Goal: Check status: Check status

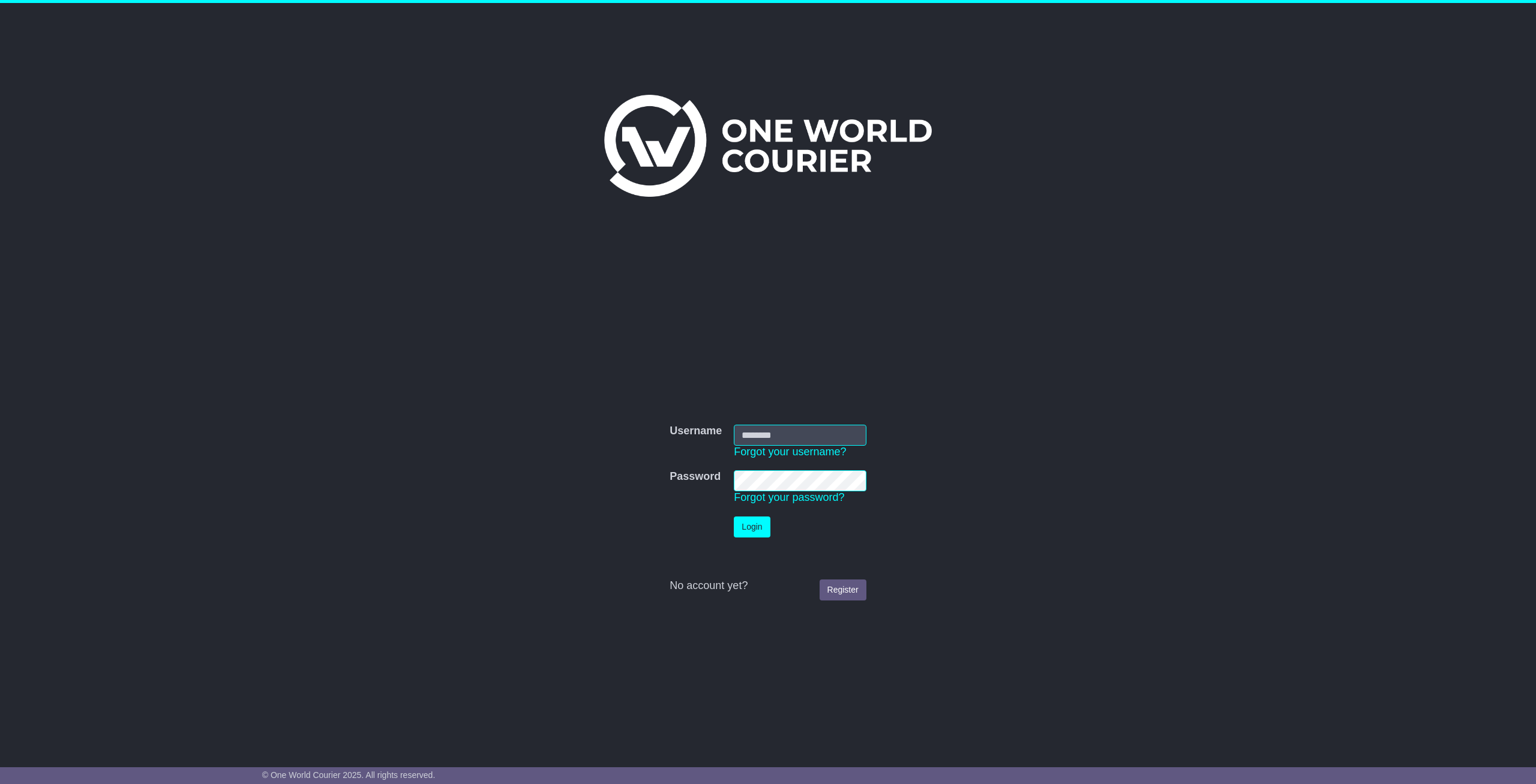
click at [761, 439] on input "Username" at bounding box center [800, 435] width 132 height 21
type input "**********"
click at [753, 535] on button "Login" at bounding box center [752, 527] width 36 height 21
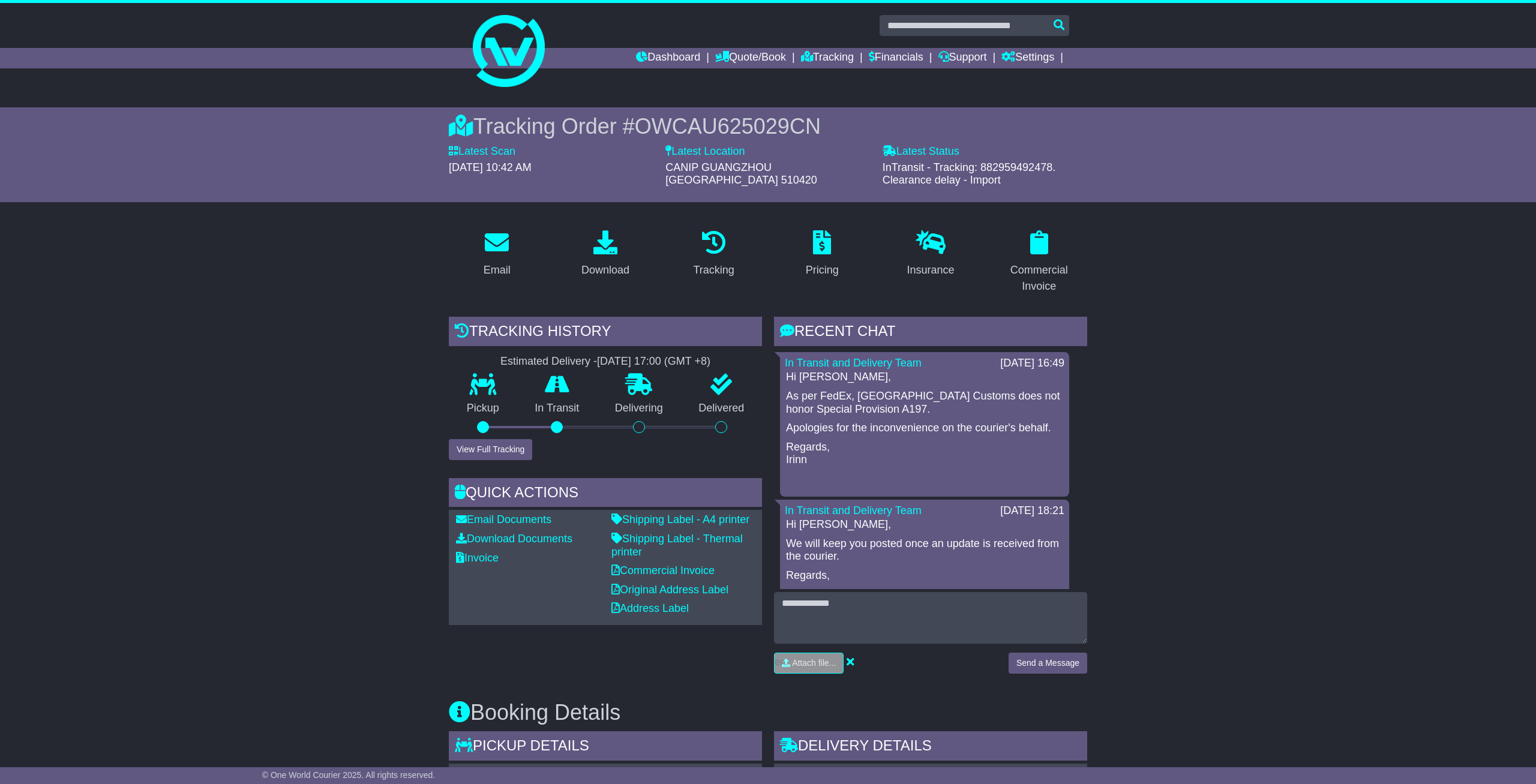
scroll to position [250, 0]
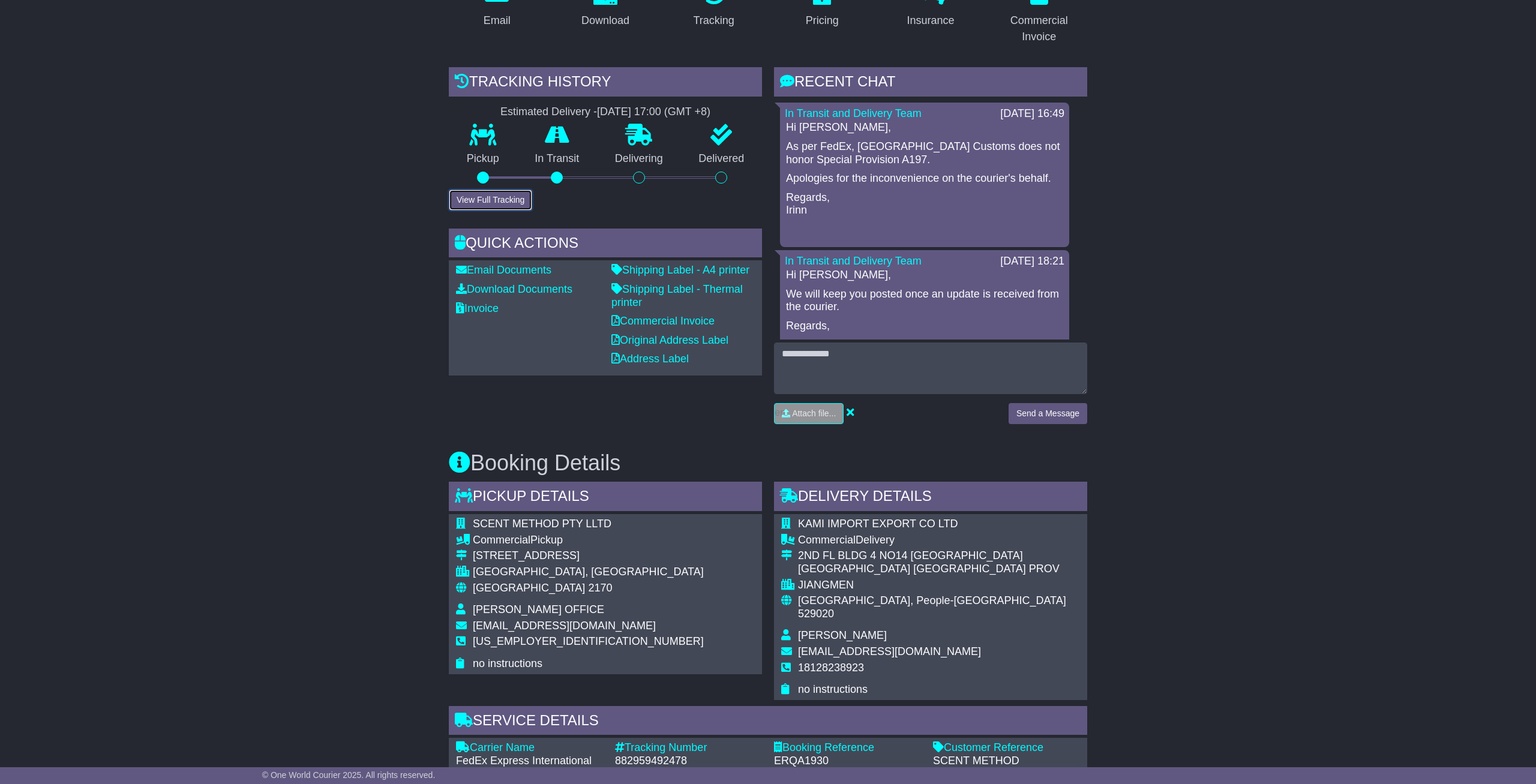
click at [503, 190] on button "View Full Tracking" at bounding box center [490, 200] width 83 height 21
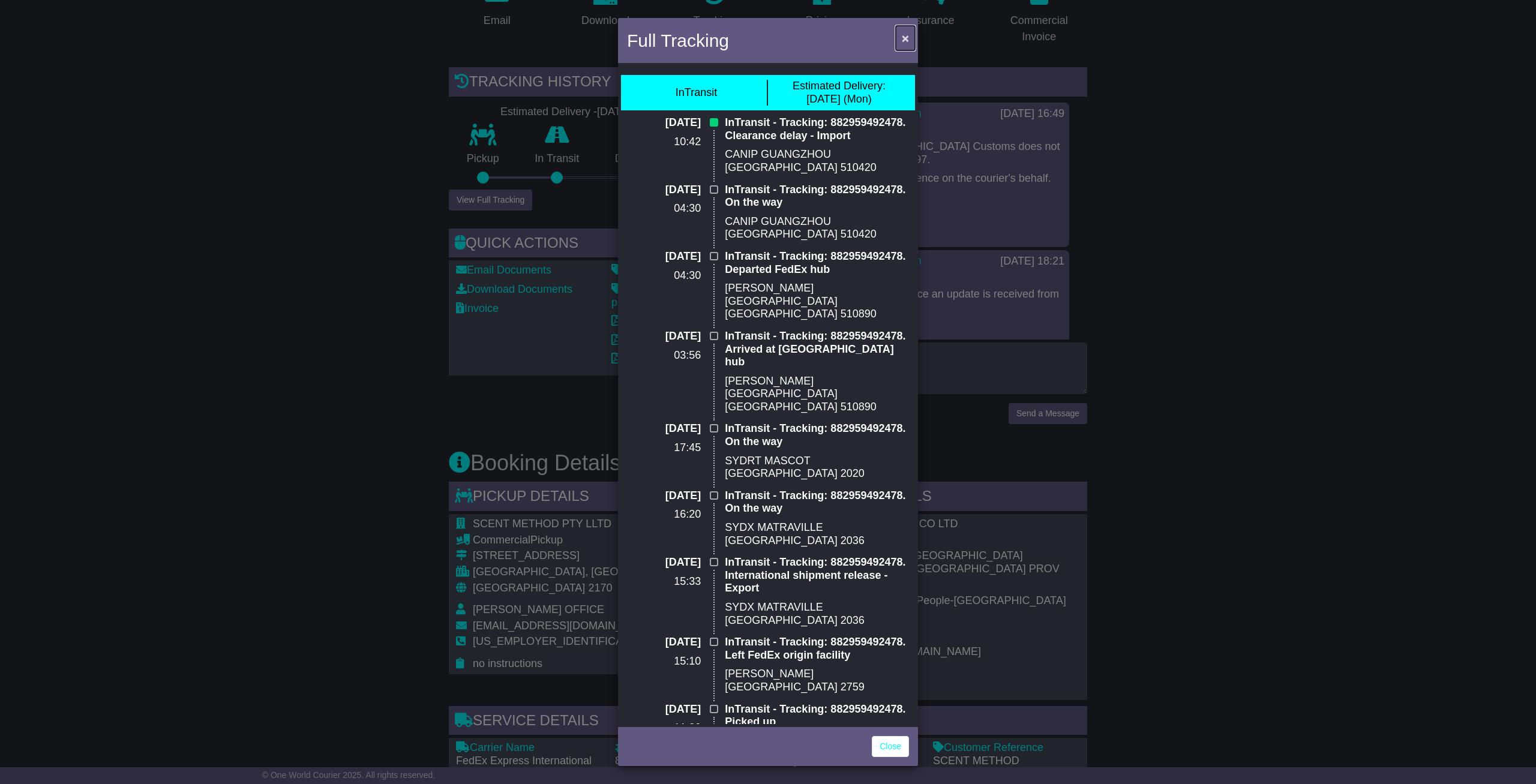
click at [905, 37] on span "×" at bounding box center [905, 39] width 7 height 14
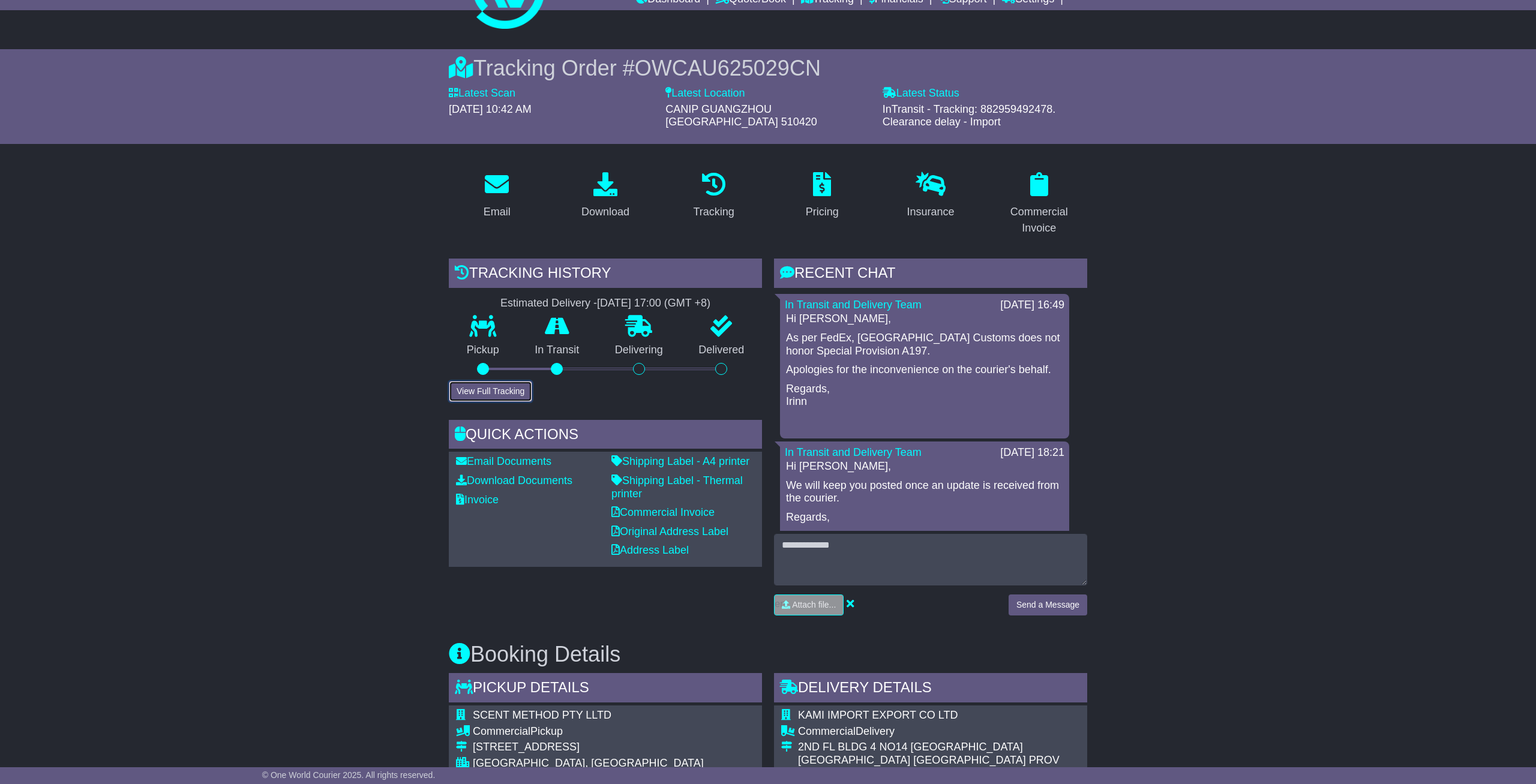
scroll to position [0, 0]
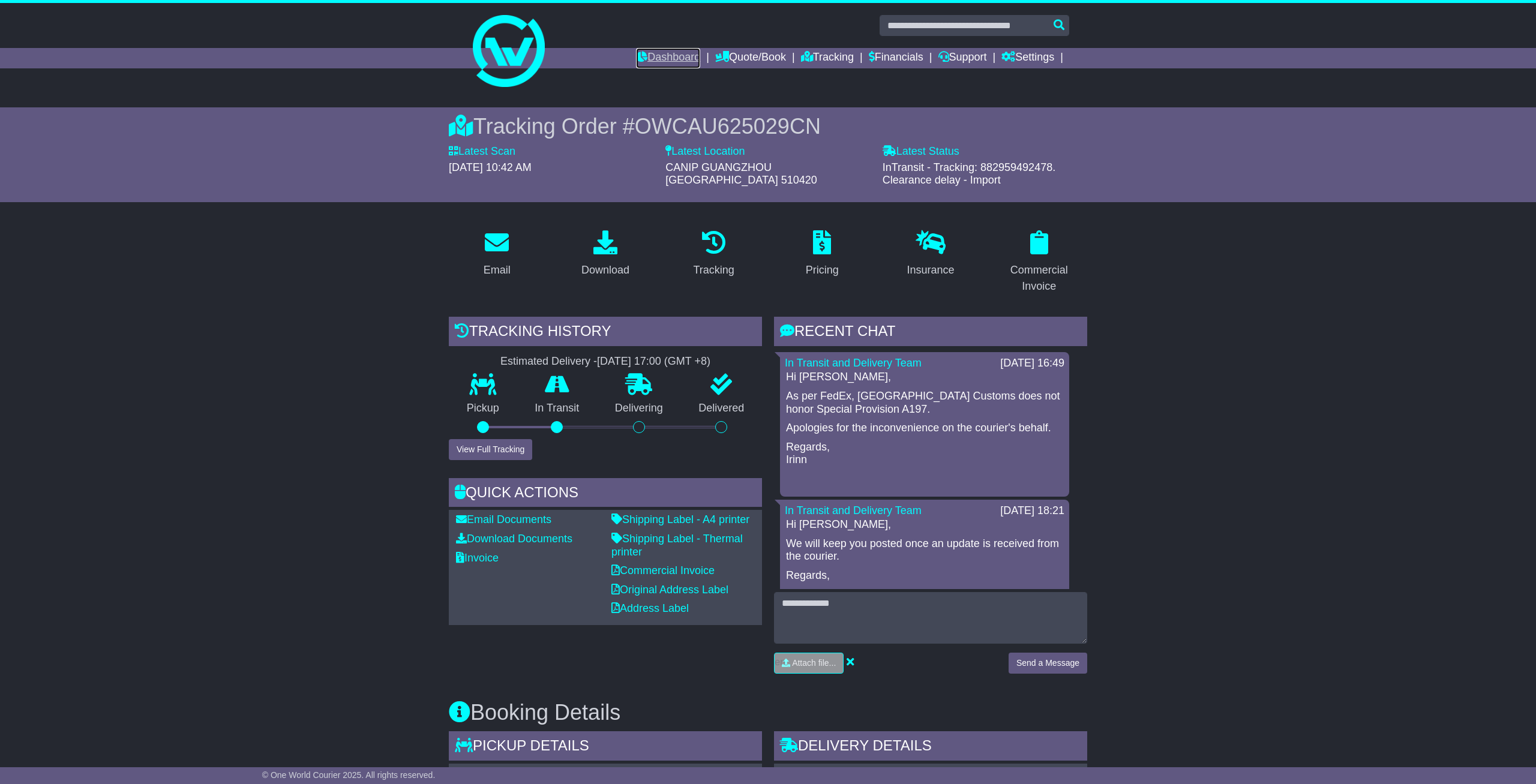
click at [664, 56] on link "Dashboard" at bounding box center [668, 58] width 65 height 20
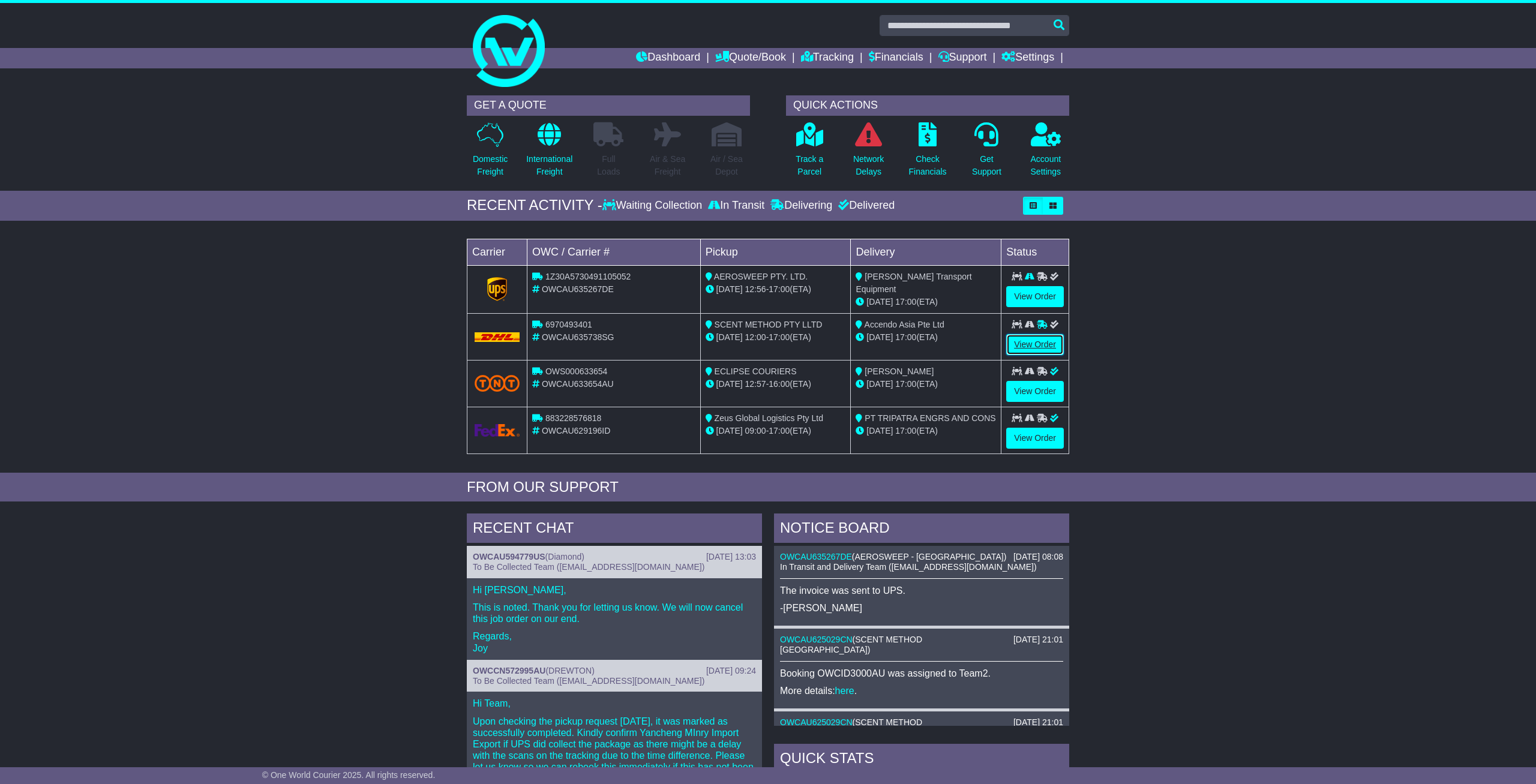
click at [1053, 344] on link "View Order" at bounding box center [1034, 344] width 57 height 21
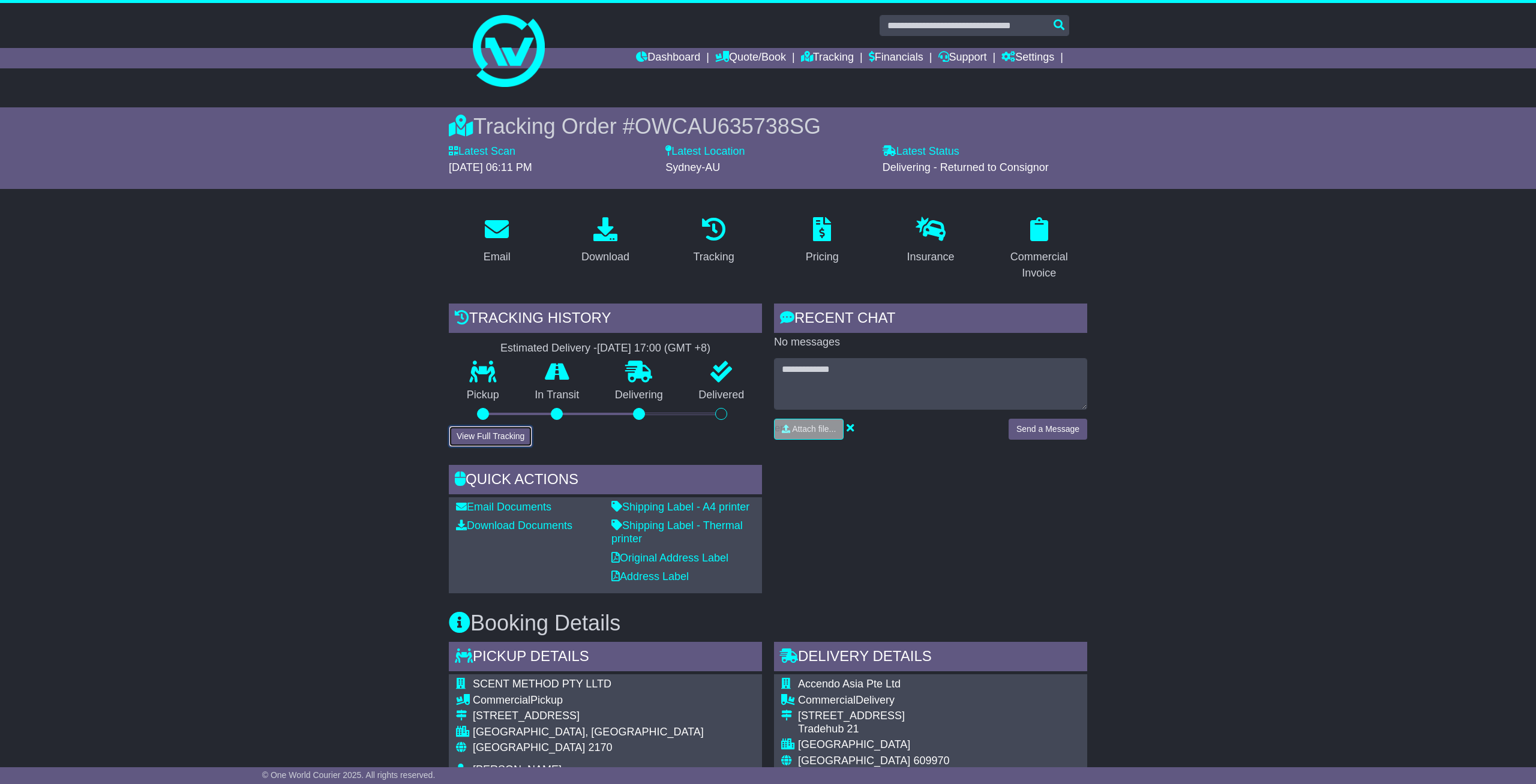
click at [514, 432] on button "View Full Tracking" at bounding box center [490, 436] width 83 height 21
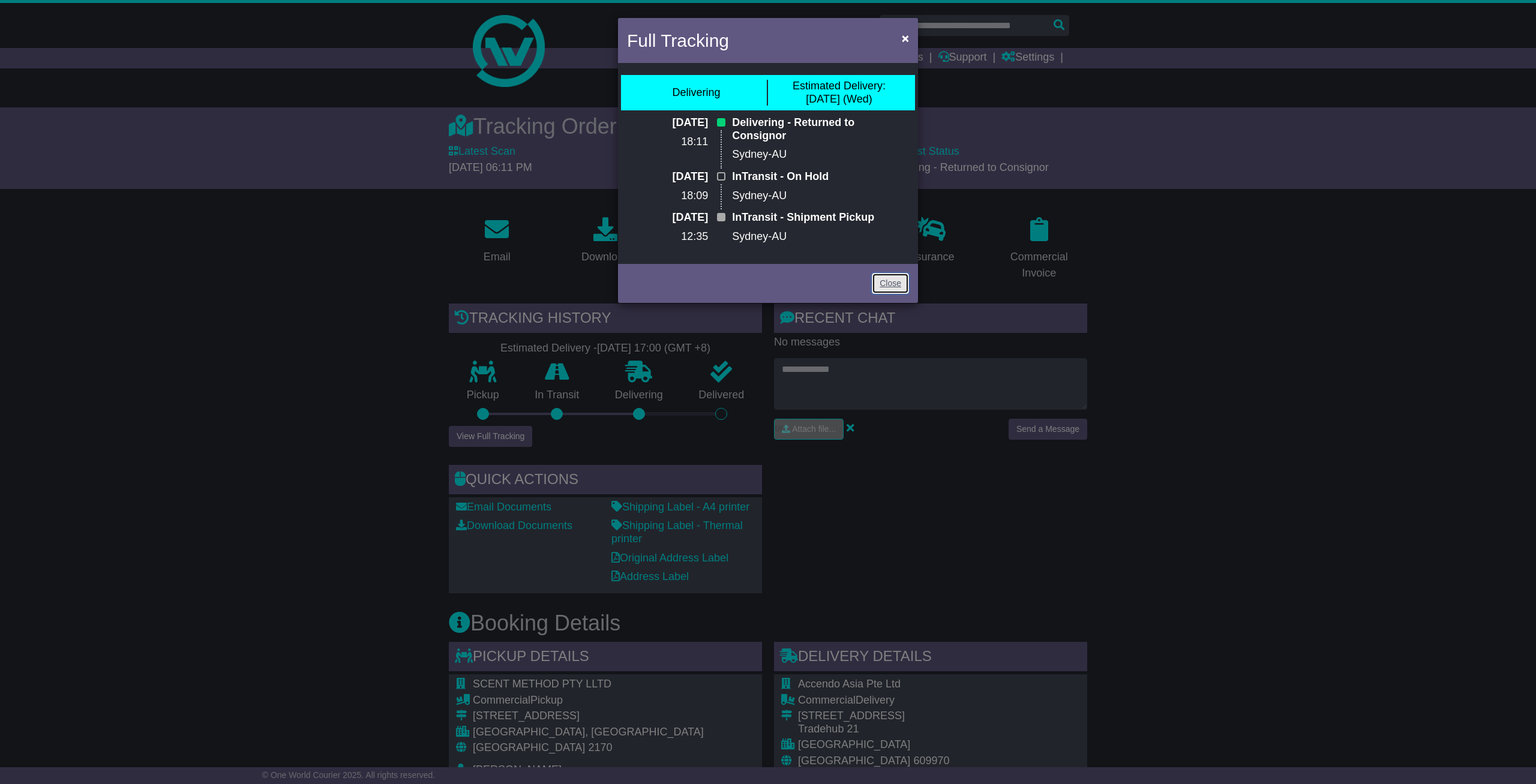
click at [889, 279] on link "Close" at bounding box center [890, 283] width 37 height 21
